Goal: Transaction & Acquisition: Subscribe to service/newsletter

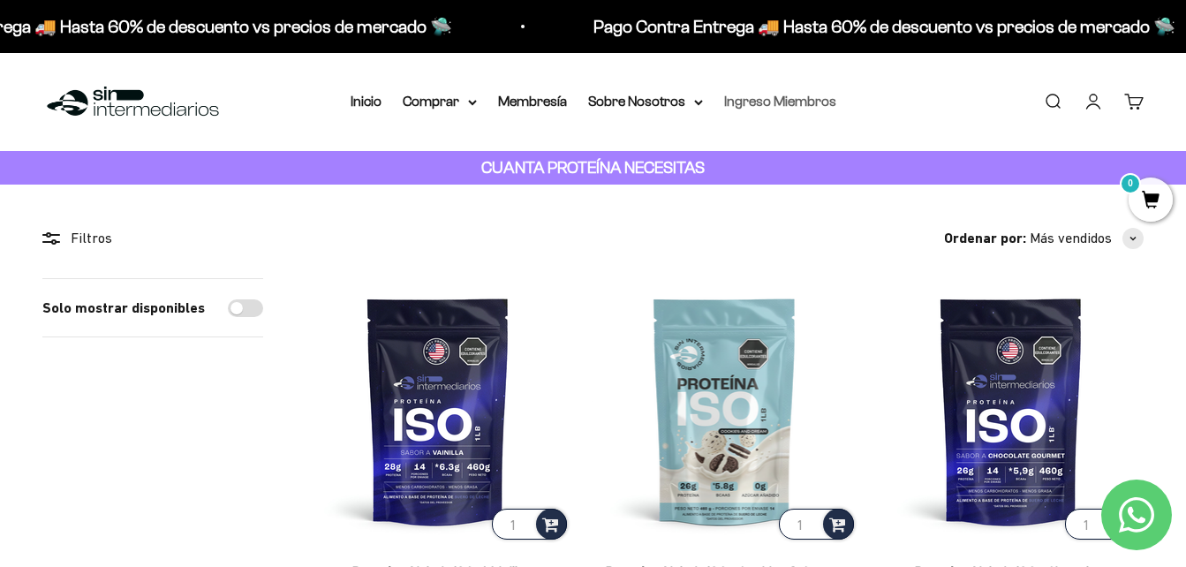
click at [771, 102] on link "Ingreso Miembros" at bounding box center [780, 101] width 112 height 15
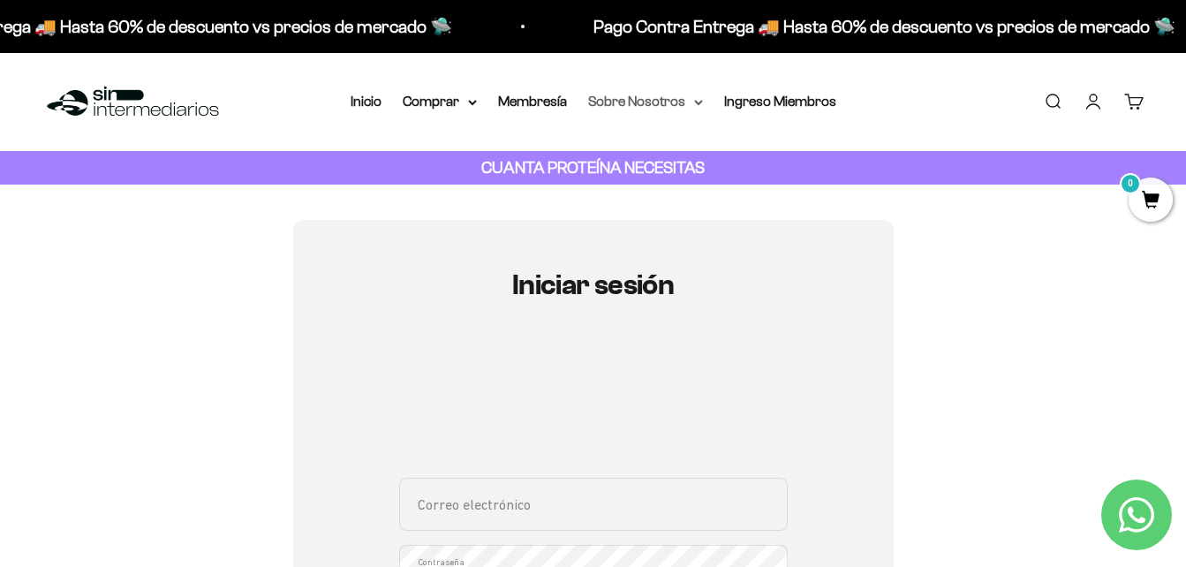
click at [686, 104] on summary "Sobre Nosotros" at bounding box center [645, 101] width 115 height 23
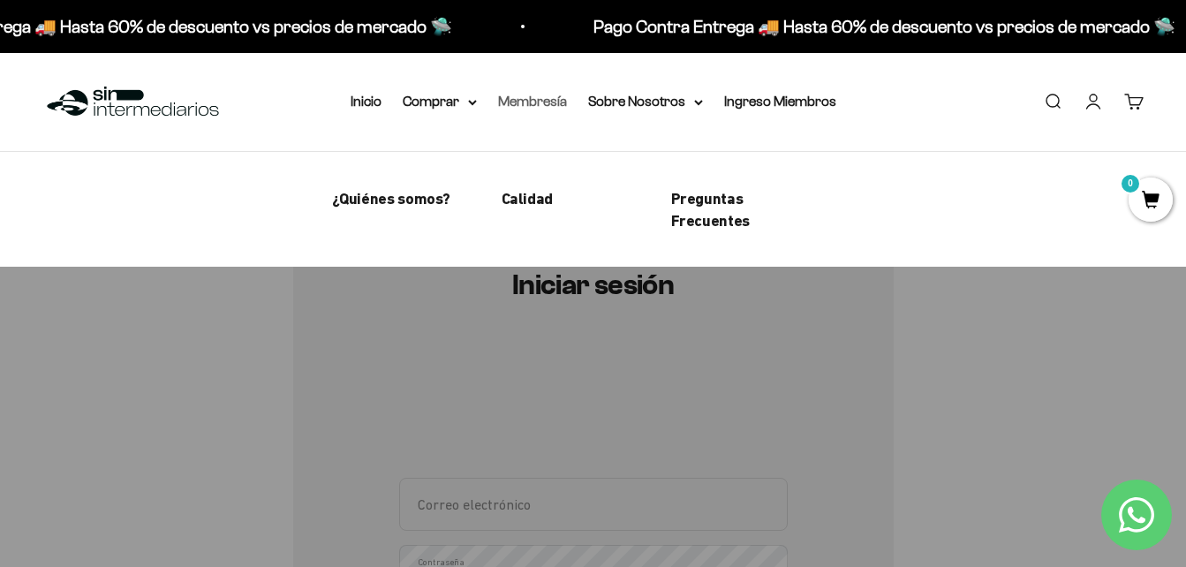
click at [528, 104] on link "Membresía" at bounding box center [532, 101] width 69 height 15
